Goal: Check status

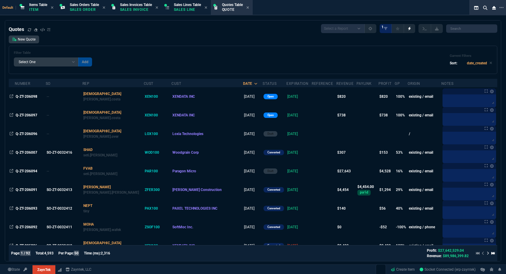
select select
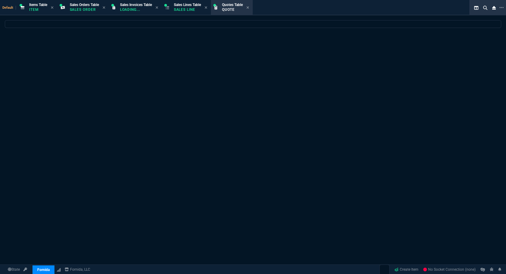
select select
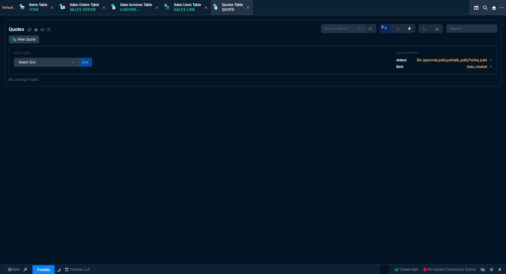
select select "12: [PERSON_NAME]"
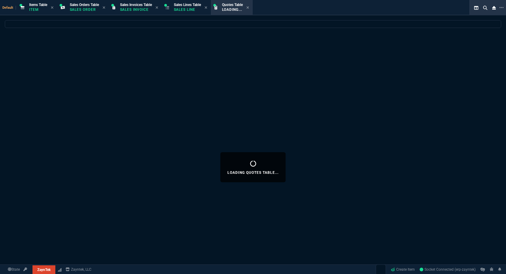
select select
